Goal: Information Seeking & Learning: Learn about a topic

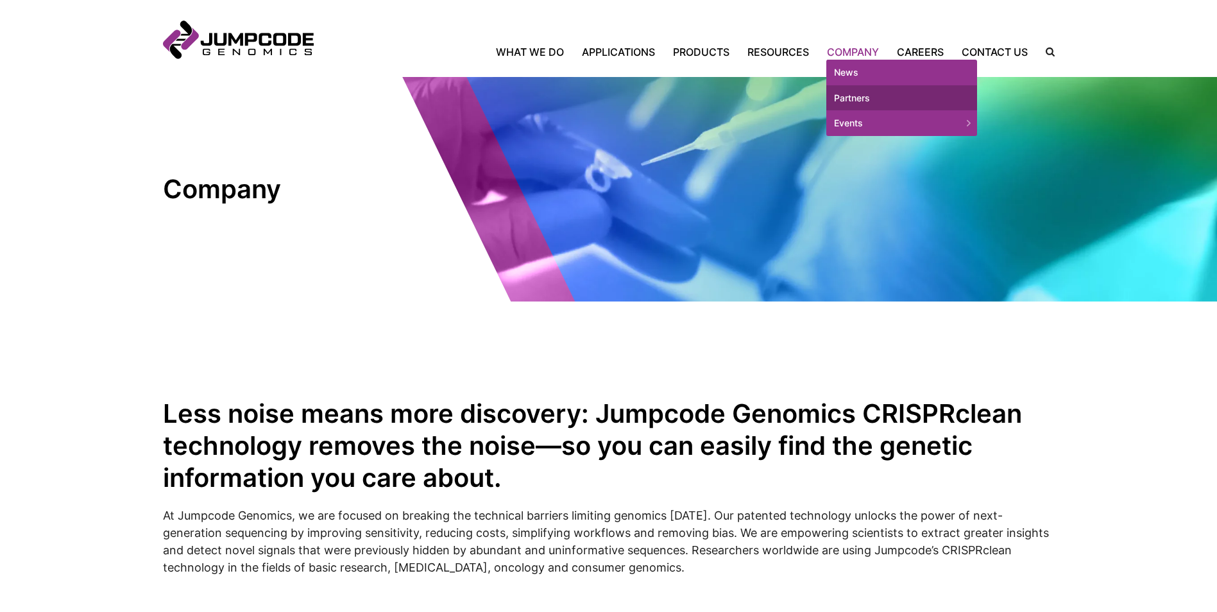
click at [856, 96] on link "Partners" at bounding box center [901, 98] width 151 height 26
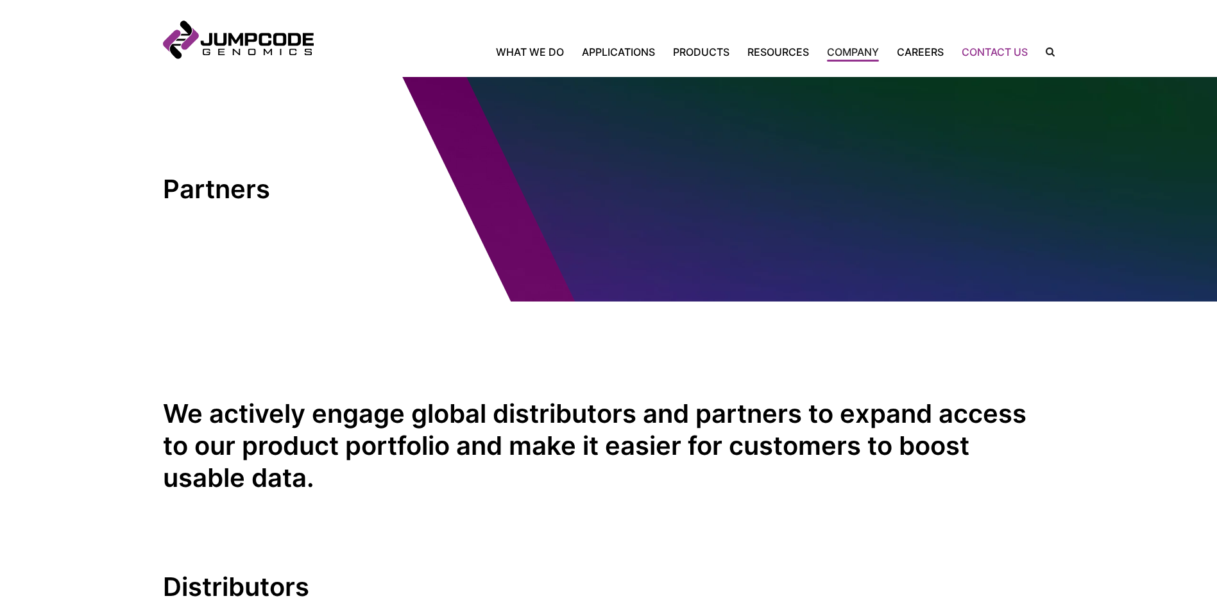
click at [1018, 55] on link "Contact Us" at bounding box center [995, 51] width 84 height 15
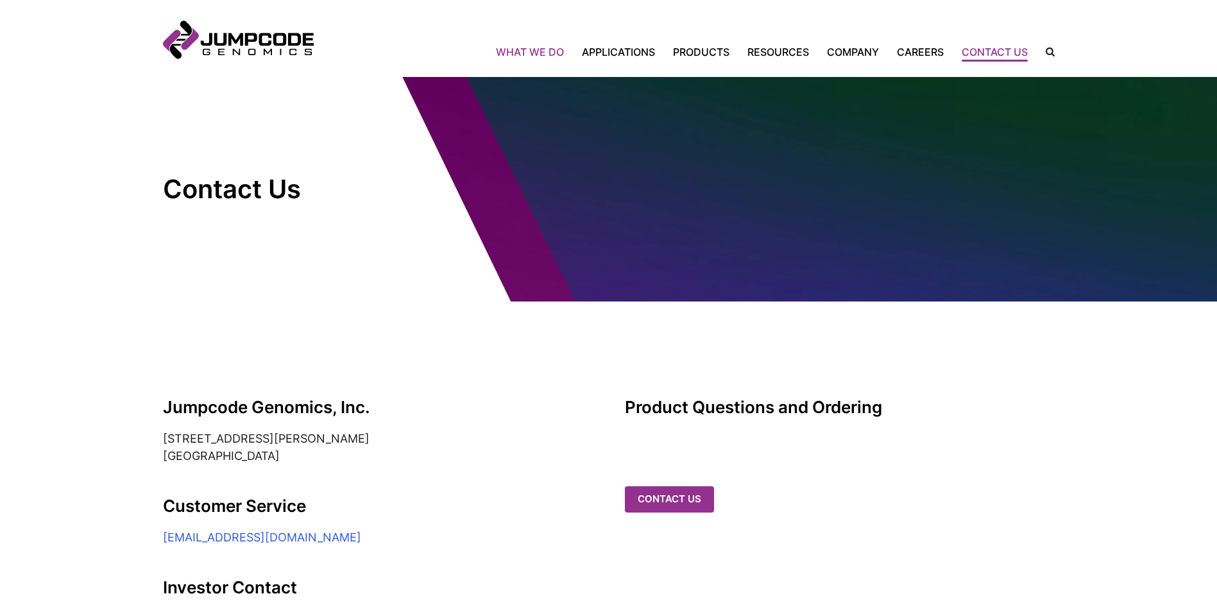
click at [534, 53] on link "What We Do" at bounding box center [534, 51] width 77 height 15
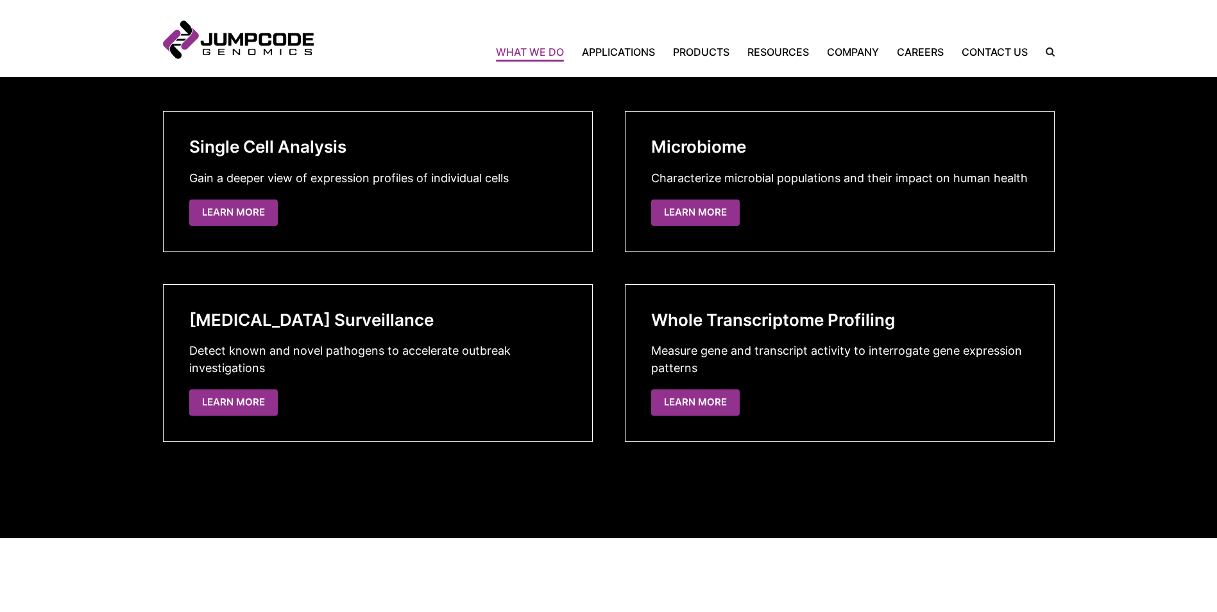
scroll to position [2181, 0]
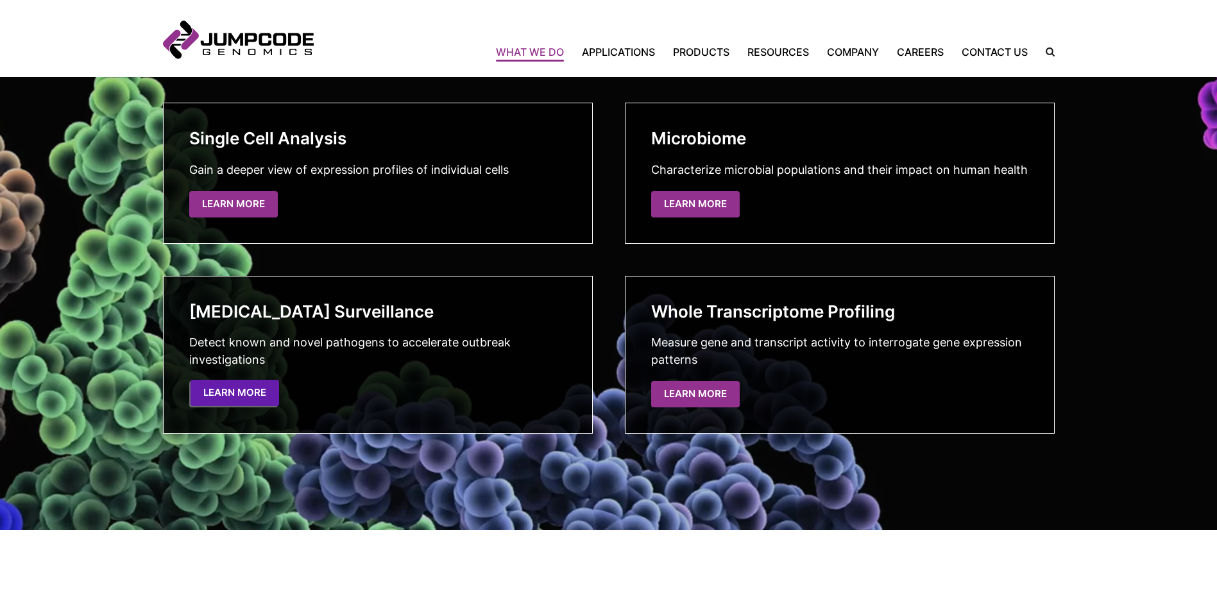
click at [223, 394] on link "Learn More" at bounding box center [235, 393] width 89 height 26
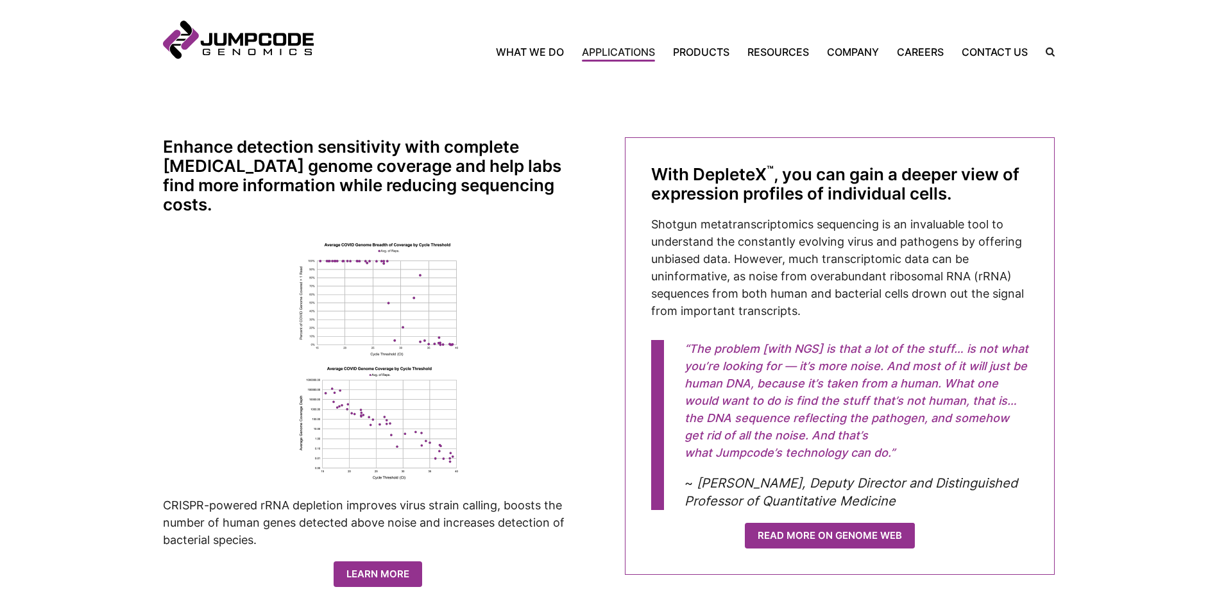
scroll to position [513, 0]
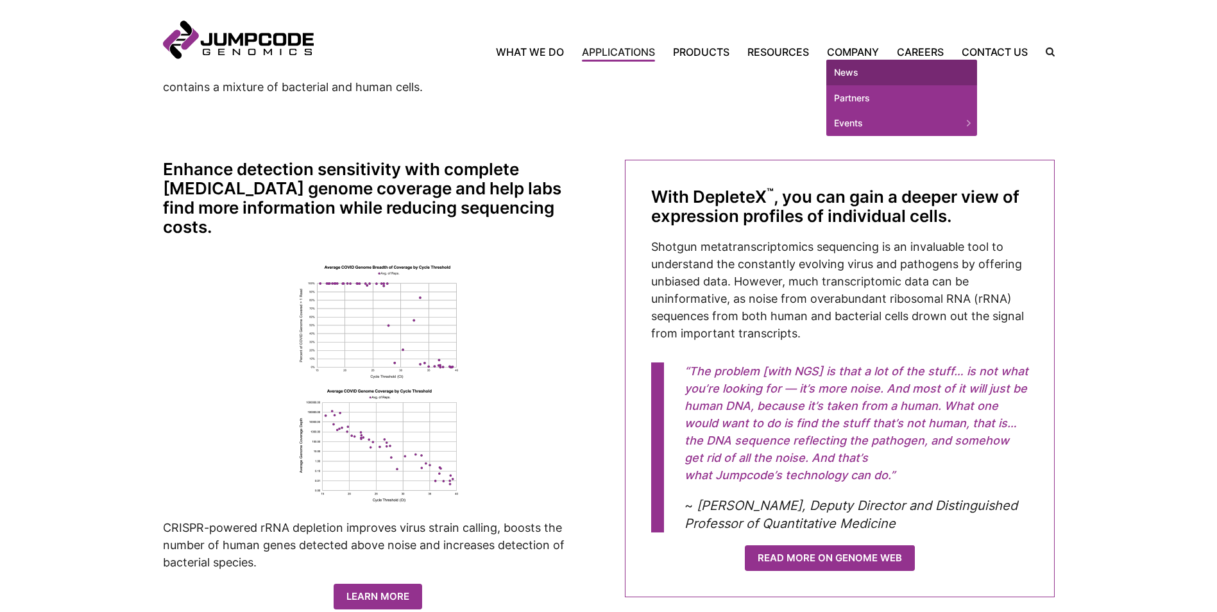
click at [842, 69] on link "News" at bounding box center [901, 73] width 151 height 26
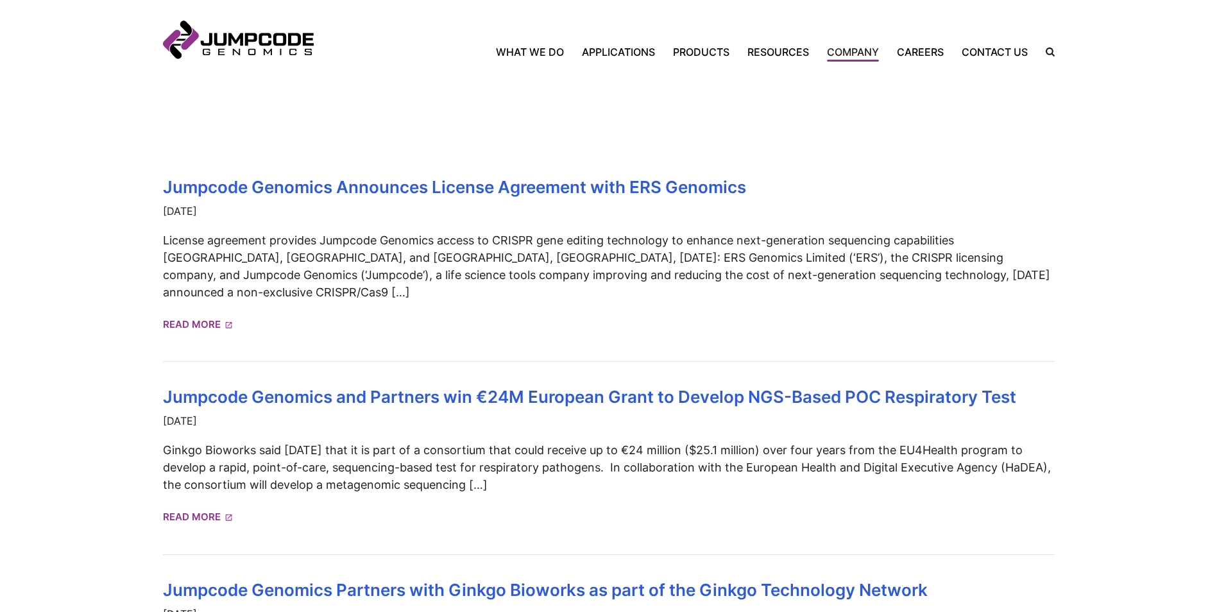
scroll to position [257, 0]
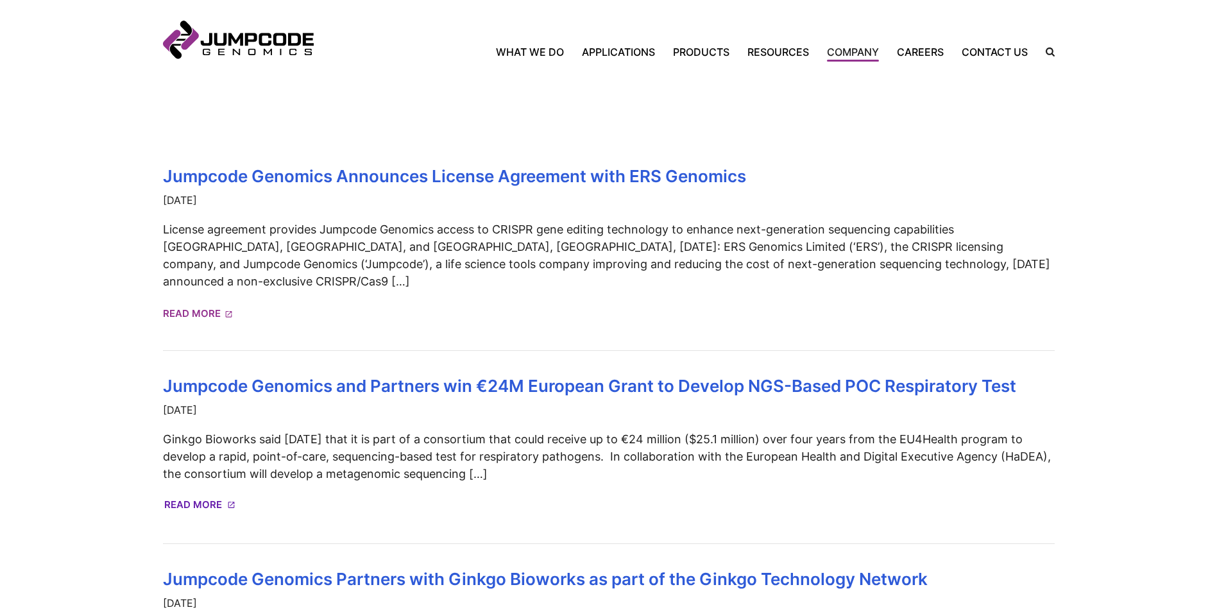
click at [202, 494] on link "Read More" at bounding box center [199, 505] width 70 height 22
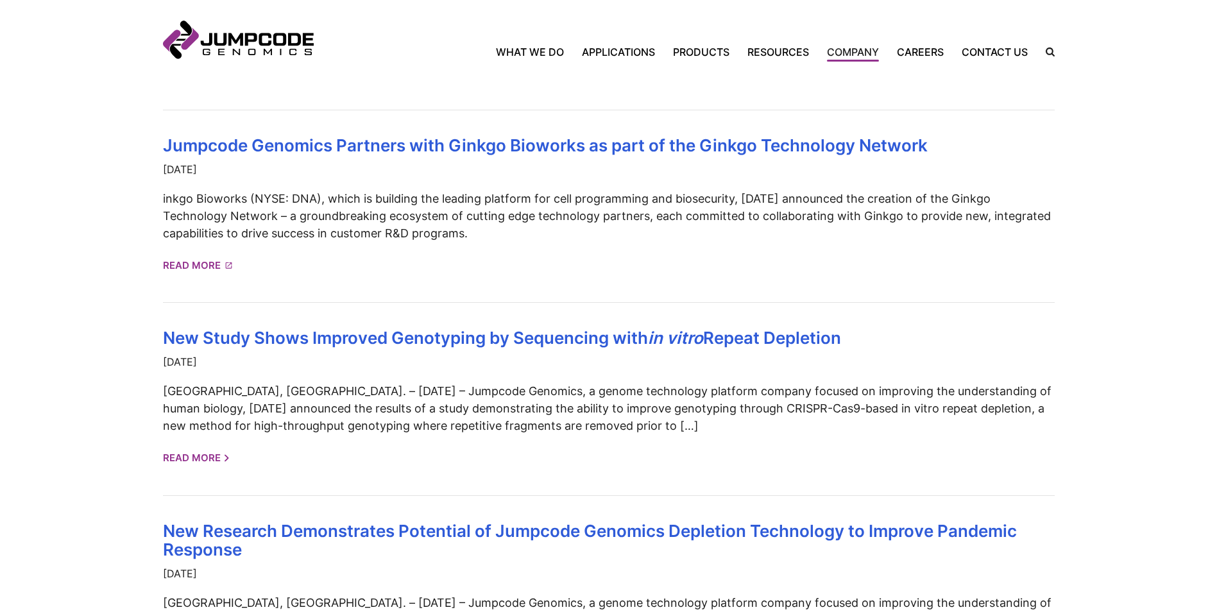
scroll to position [706, 0]
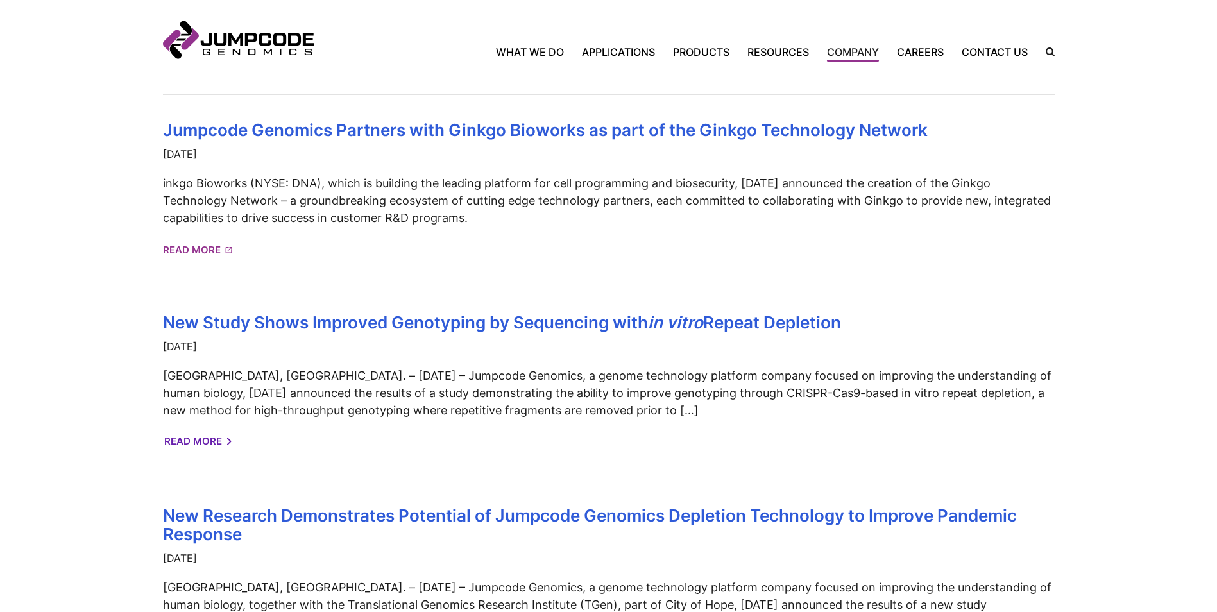
click at [206, 430] on link "Read More" at bounding box center [197, 441] width 66 height 22
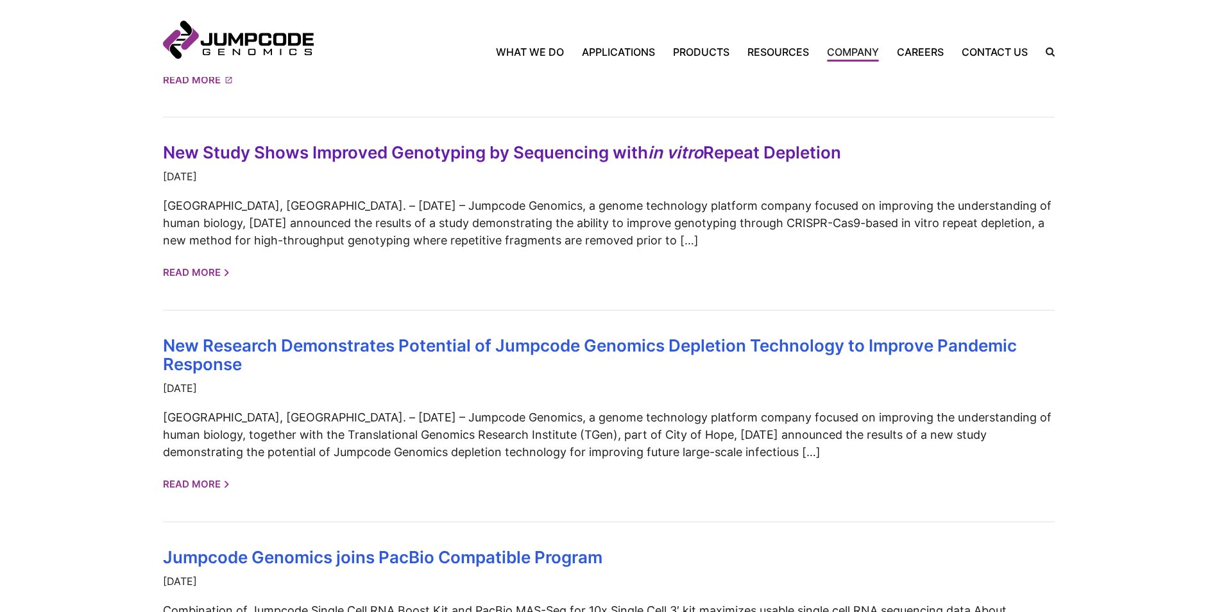
scroll to position [898, 0]
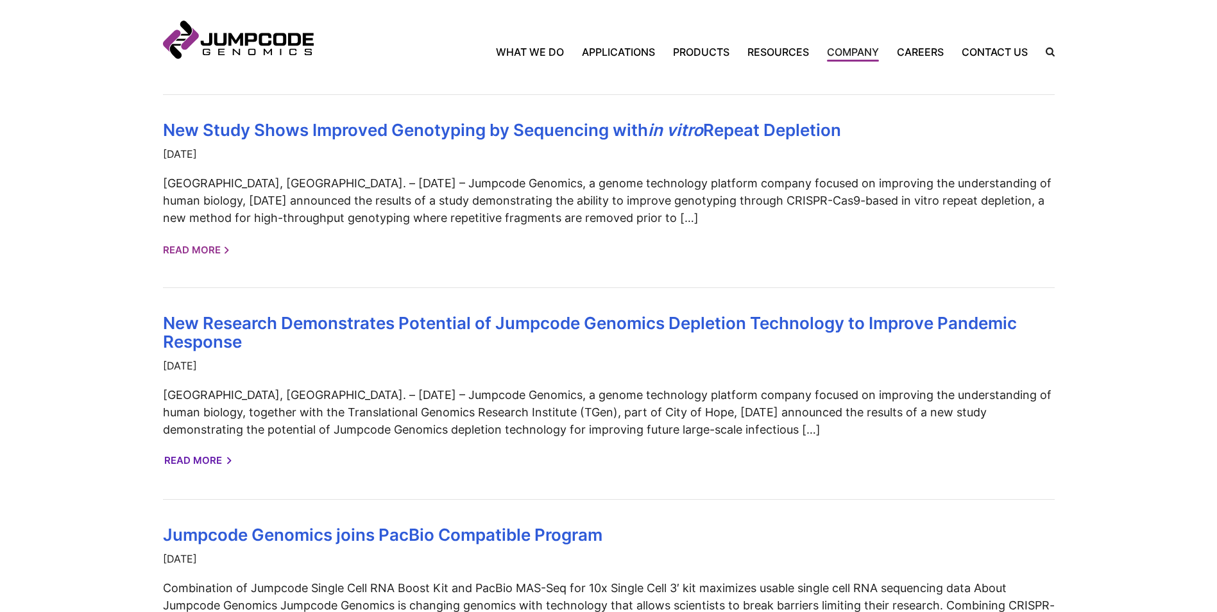
click at [212, 450] on link "Read More" at bounding box center [197, 461] width 66 height 22
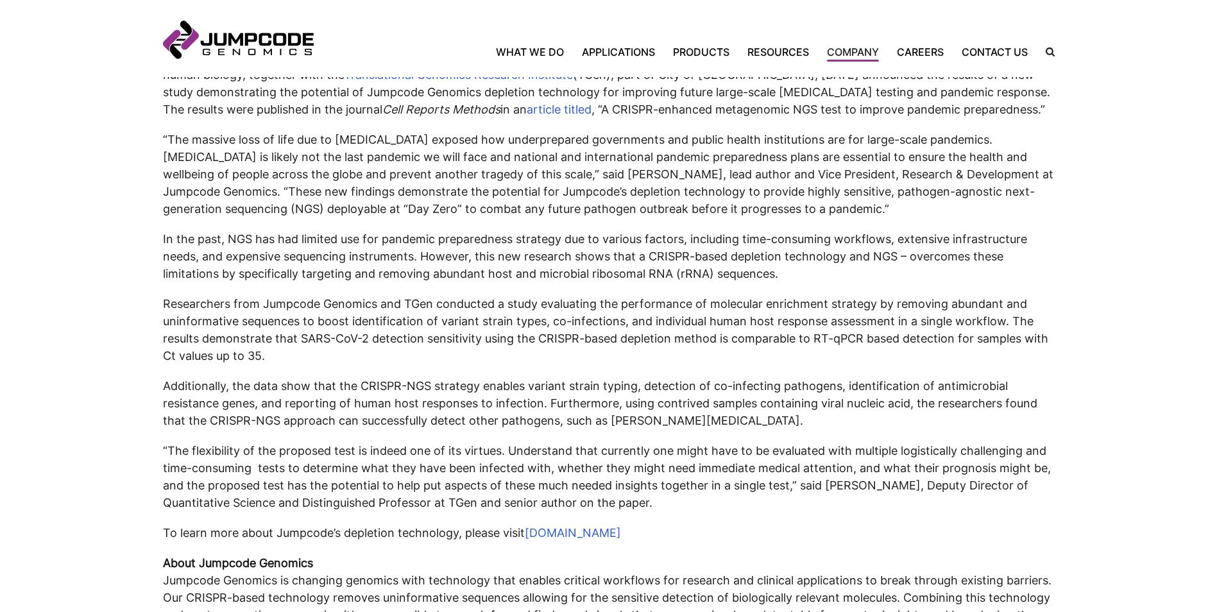
scroll to position [385, 0]
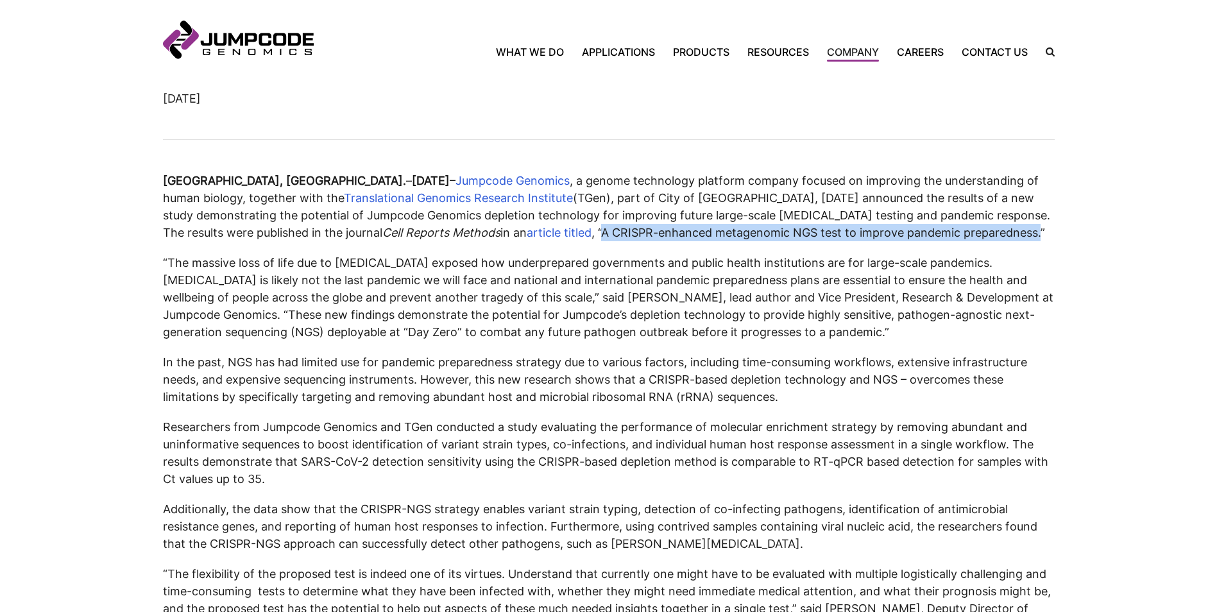
drag, startPoint x: 427, startPoint y: 233, endPoint x: 866, endPoint y: 229, distance: 438.8
click at [866, 229] on p "SAN DIEGO, Calif. – May 1, 2023 – Jumpcode Genomics , a genome technology platf…" at bounding box center [609, 206] width 892 height 69
drag, startPoint x: 866, startPoint y: 229, endPoint x: 838, endPoint y: 232, distance: 28.4
copy p "A CRISPR-enhanced metagenomic NGS test to improve pandemic preparedness."
